Goal: Task Accomplishment & Management: Manage account settings

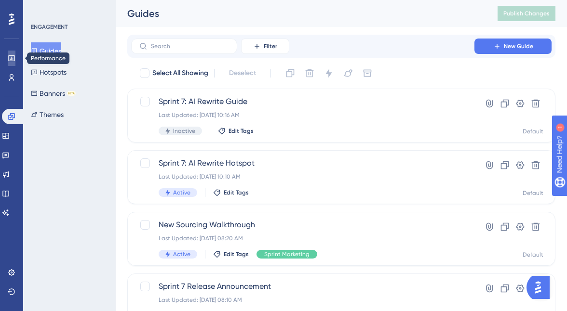
click at [15, 59] on link at bounding box center [12, 58] width 8 height 15
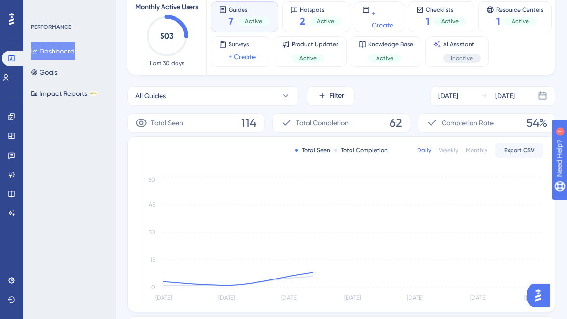
scroll to position [104, 0]
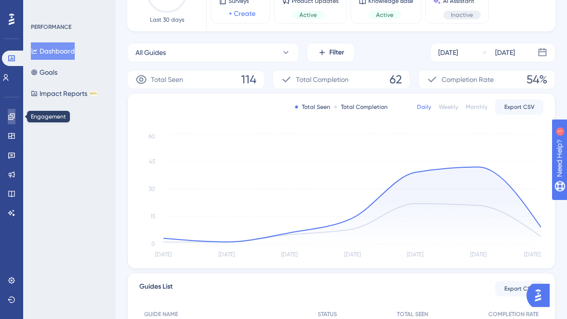
click at [13, 115] on icon at bounding box center [12, 117] width 8 height 8
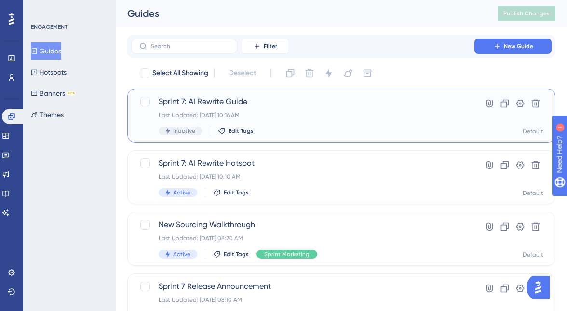
click at [210, 95] on div "Sprint 7: AI Rewrite Guide Last Updated: Sep 24 2025, 10:16 AM Inactive Edit Ta…" at bounding box center [341, 116] width 428 height 54
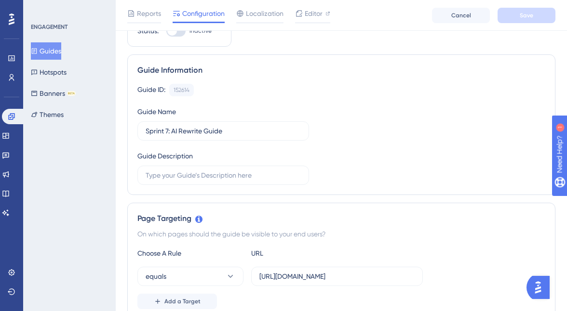
scroll to position [93, 0]
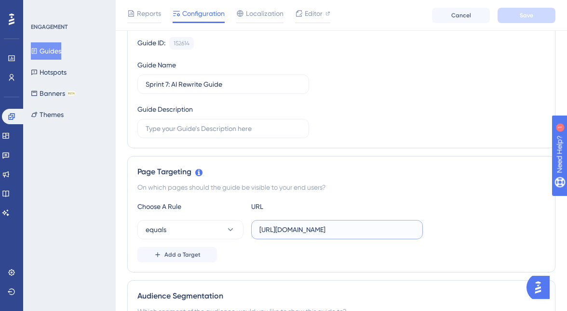
click at [319, 232] on input "https://sutrox-dev.riviapps.com/sxmain/" at bounding box center [336, 230] width 155 height 11
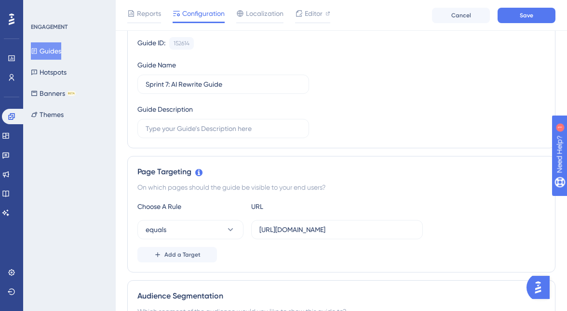
click at [362, 198] on div "Page Targeting On which pages should the guide be visible to your end users? Ch…" at bounding box center [341, 214] width 428 height 117
click at [516, 22] on button "Save" at bounding box center [526, 15] width 58 height 15
click at [313, 236] on label "https://sutrox.riviapps.com/sxmain/" at bounding box center [337, 229] width 172 height 19
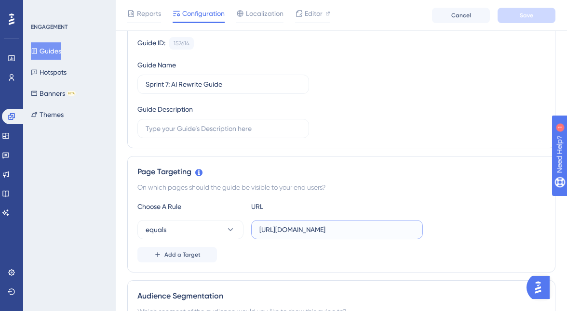
click at [313, 235] on input "https://sutrox.riviapps.com/sxmain/" at bounding box center [336, 230] width 155 height 11
click at [313, 236] on label "https://sutrox.riviapps.com/sxmain/" at bounding box center [337, 229] width 172 height 19
click at [313, 235] on input "https://sutrox.riviapps.com/sxmain/" at bounding box center [336, 230] width 155 height 11
click at [313, 236] on label "https://sutrox.riviapps.com/sxmain/" at bounding box center [337, 229] width 172 height 19
click at [313, 235] on input "https://sutrox.riviapps.com/sxmain/" at bounding box center [336, 230] width 155 height 11
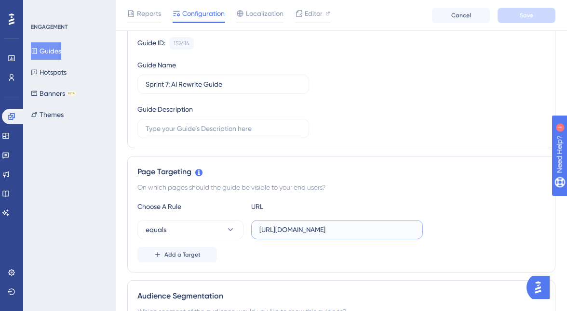
paste input "https://sutrox.riviapps.com/sxmain/Dashboard"
type input "https://sutrox.https://sutrox.riviapps.com/sxmain/Dashboardriviapps.com/sxmain/"
paste input "https://sutrox.riviapps.com/sxmain/Dashboard"
type input "https://sutrox.riviapps.com/sxmain/Dashboard"
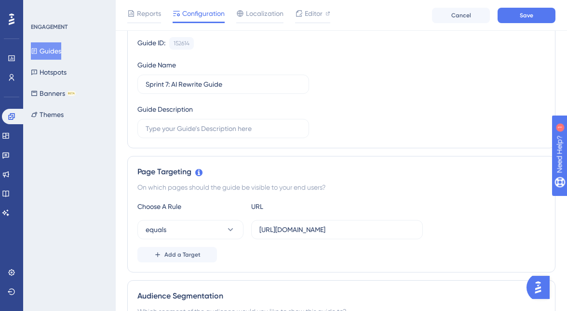
click at [360, 198] on div "Page Targeting On which pages should the guide be visible to your end users? Ch…" at bounding box center [341, 214] width 428 height 117
click at [194, 252] on span "Add a Target" at bounding box center [182, 255] width 36 height 8
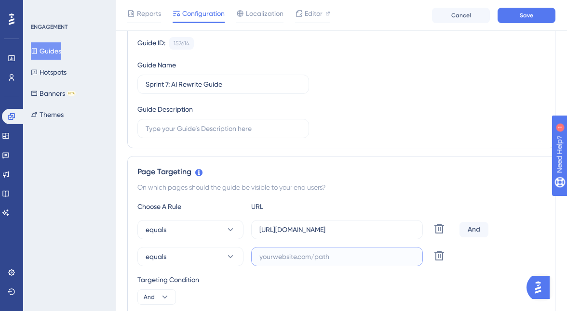
click at [268, 260] on input "text" at bounding box center [336, 257] width 155 height 11
paste input "https://sutrox.riviapps.com/sxmain/"
type input "https://sutrox.riviapps.com/sxmain/"
click at [304, 173] on div "Page Targeting" at bounding box center [341, 172] width 408 height 12
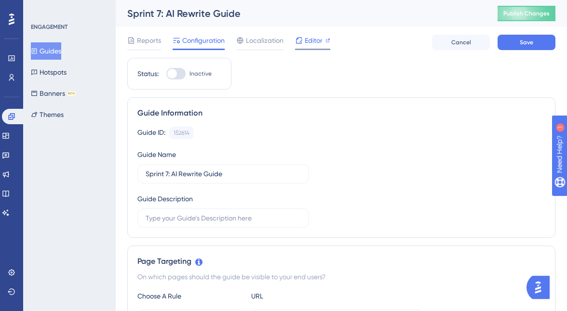
click at [304, 42] on div "Editor" at bounding box center [312, 41] width 35 height 12
click at [505, 37] on button "Save" at bounding box center [526, 42] width 58 height 15
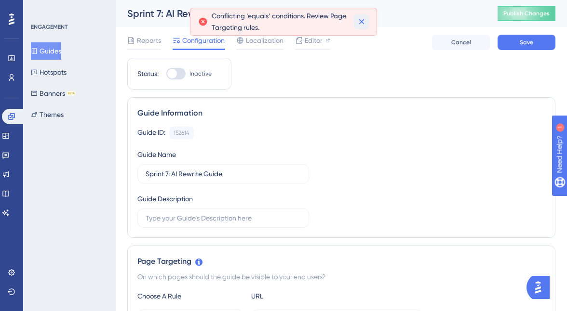
click at [366, 24] on button at bounding box center [361, 21] width 15 height 15
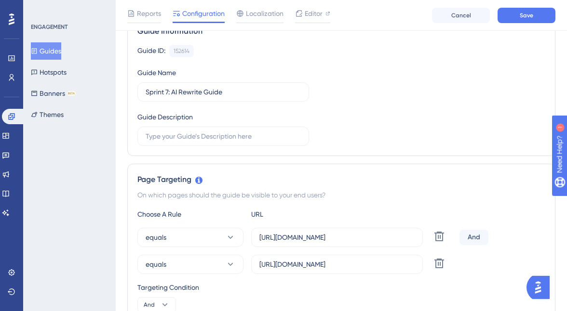
scroll to position [208, 0]
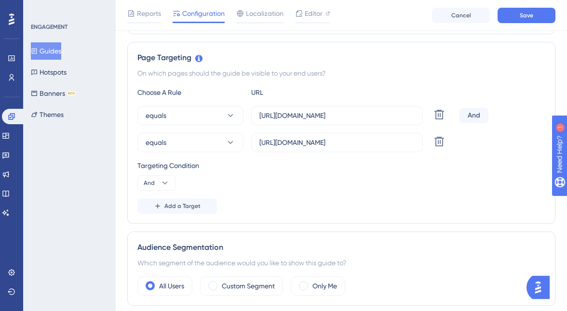
click at [475, 118] on div "And" at bounding box center [473, 115] width 29 height 15
click at [155, 184] on button "And" at bounding box center [156, 182] width 39 height 15
click at [156, 228] on div "Or Or" at bounding box center [156, 229] width 18 height 19
click at [521, 18] on span "Save" at bounding box center [526, 16] width 13 height 8
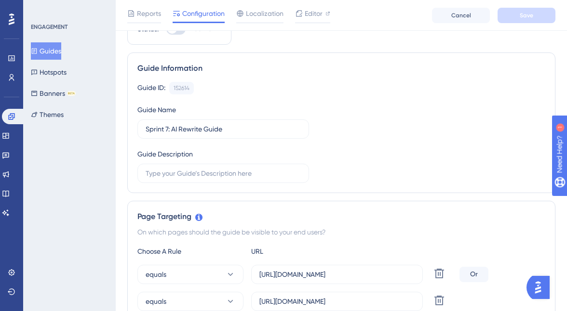
scroll to position [0, 0]
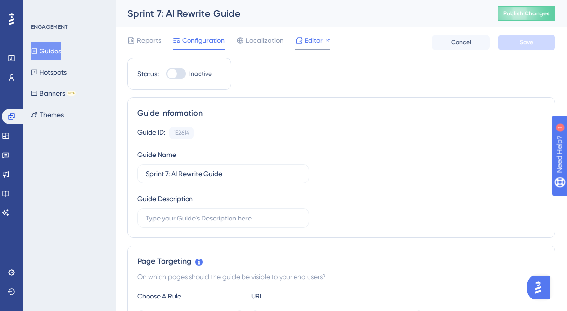
click at [306, 36] on span "Editor" at bounding box center [314, 41] width 18 height 12
click at [303, 38] on div "Editor" at bounding box center [312, 41] width 35 height 12
